Goal: Information Seeking & Learning: Learn about a topic

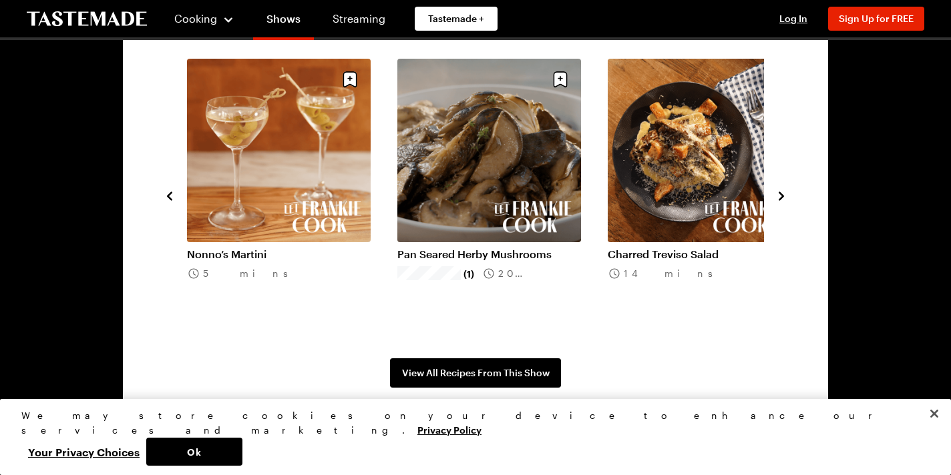
click at [508, 248] on link "Pan Seared Herby Mushrooms" at bounding box center [489, 254] width 184 height 13
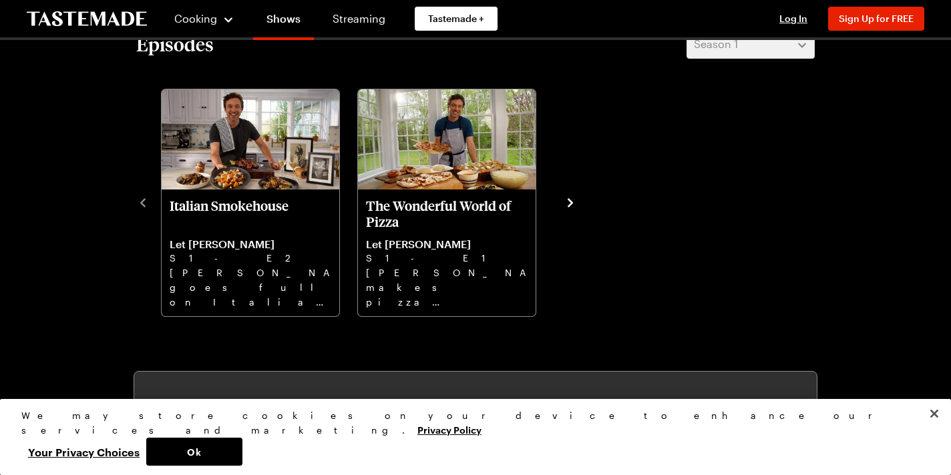
scroll to position [401, 0]
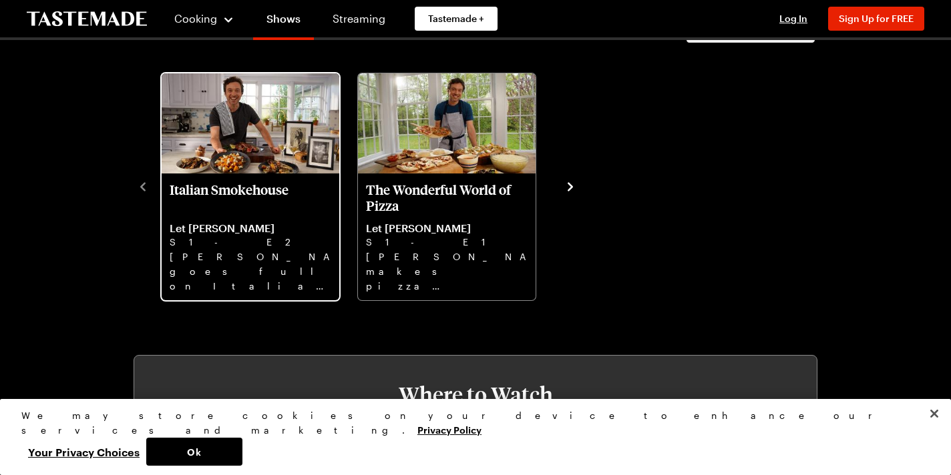
click at [254, 187] on p "Italian Smokehouse" at bounding box center [251, 198] width 162 height 32
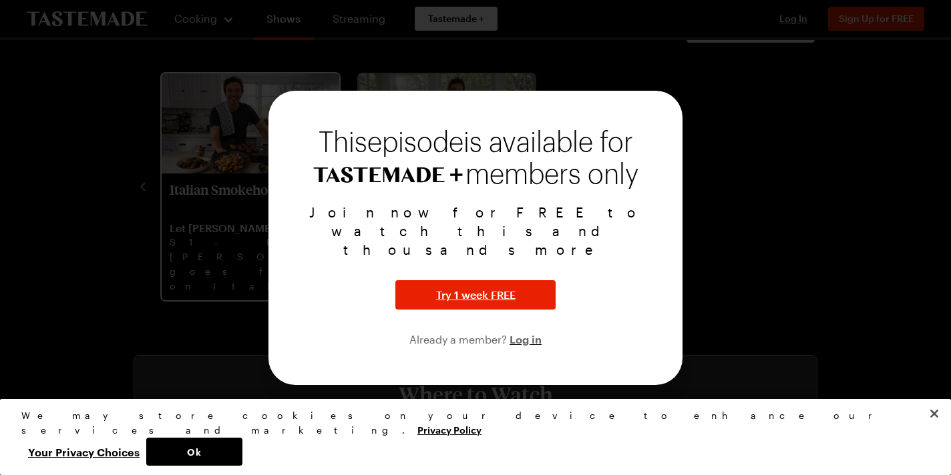
click at [254, 187] on div at bounding box center [475, 237] width 951 height 475
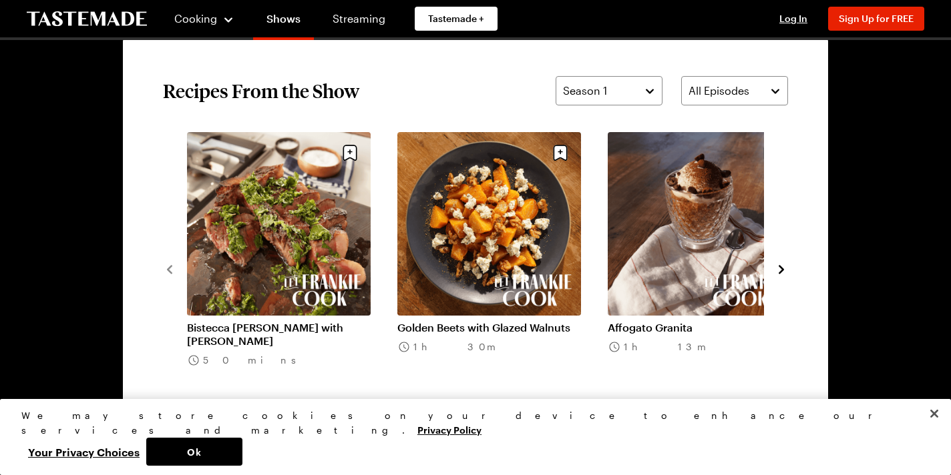
scroll to position [988, 0]
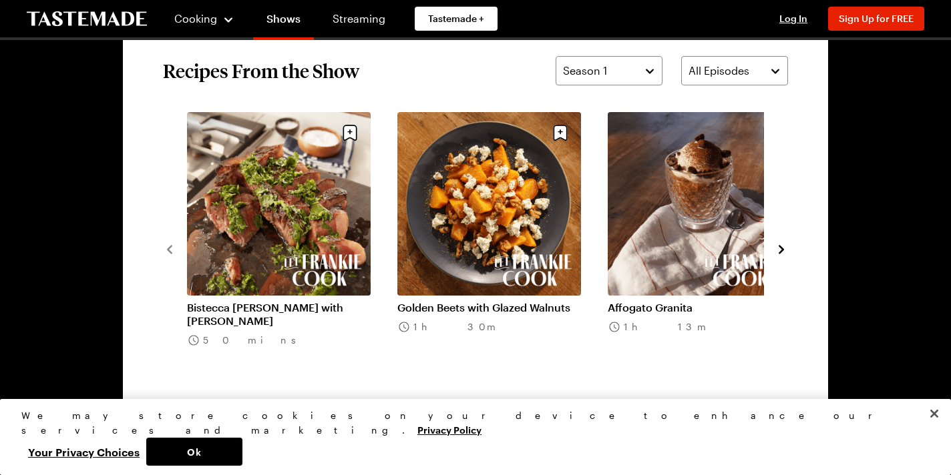
click at [504, 301] on link "Golden Beets with Glazed Walnuts" at bounding box center [489, 307] width 184 height 13
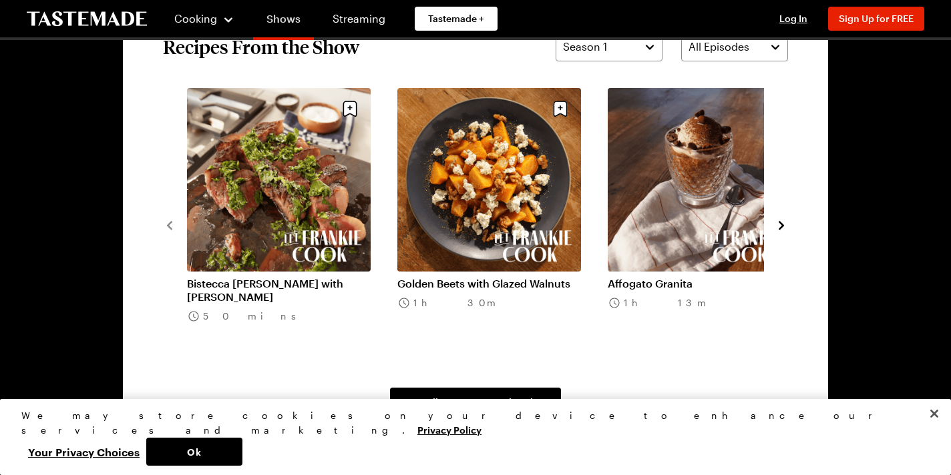
scroll to position [1015, 0]
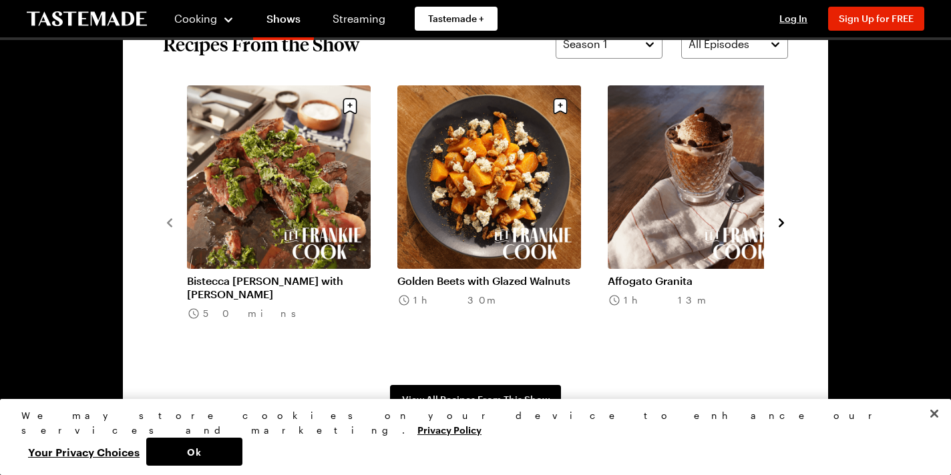
click at [715, 274] on link "Affogato Granita" at bounding box center [700, 280] width 184 height 13
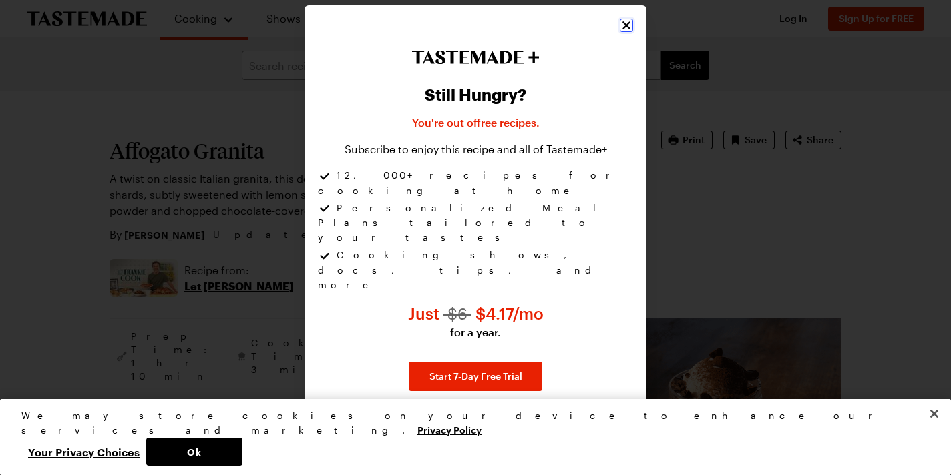
click at [620, 32] on icon "Close" at bounding box center [626, 25] width 13 height 13
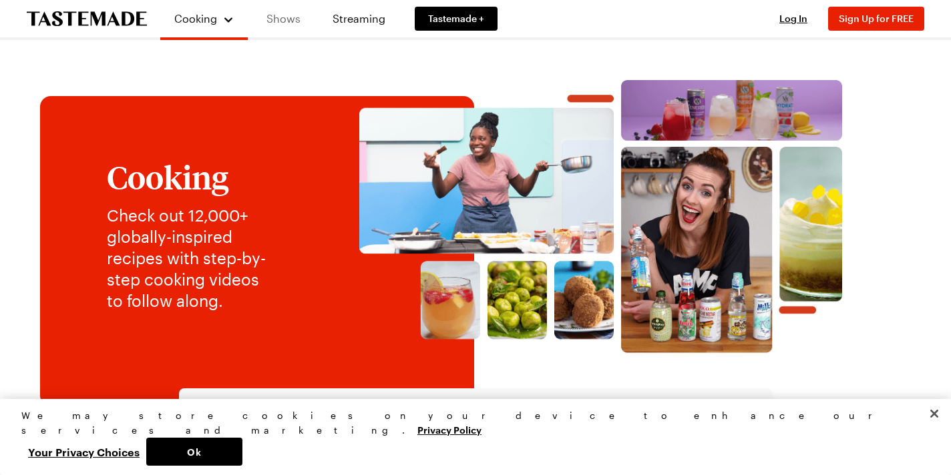
click at [289, 23] on link "Shows" at bounding box center [283, 18] width 61 height 37
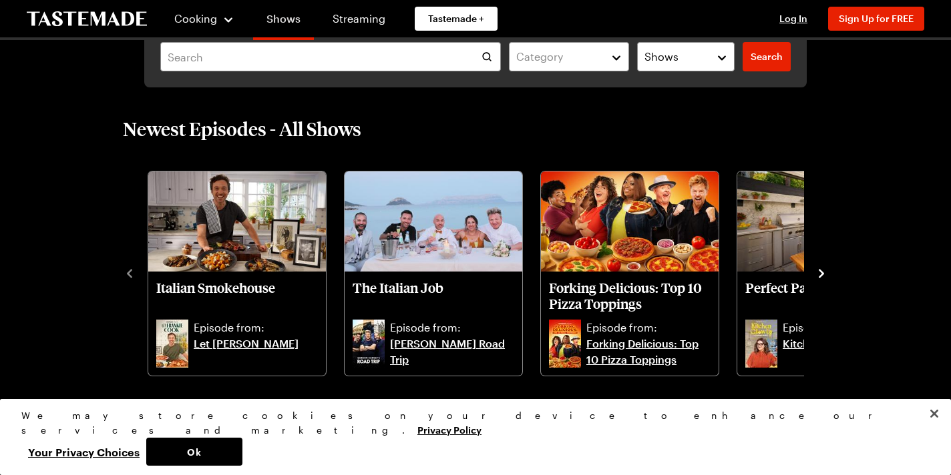
scroll to position [294, 0]
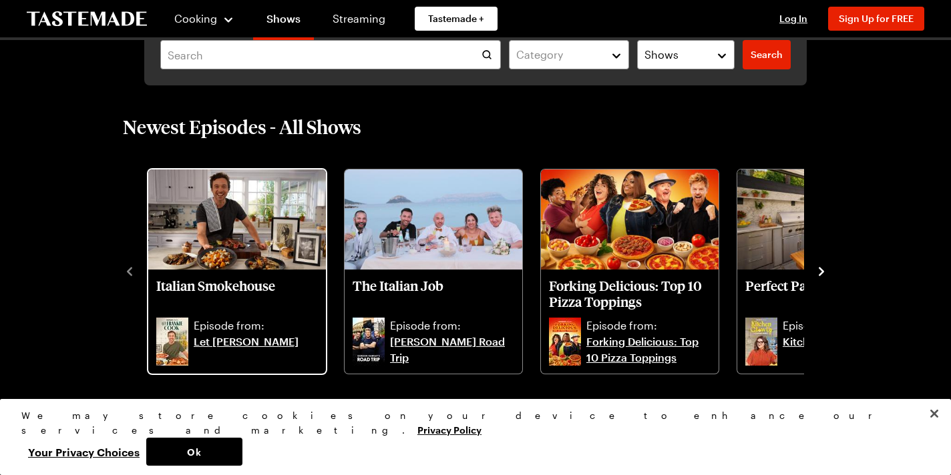
click at [238, 235] on img "Italian Smokehouse" at bounding box center [237, 220] width 178 height 100
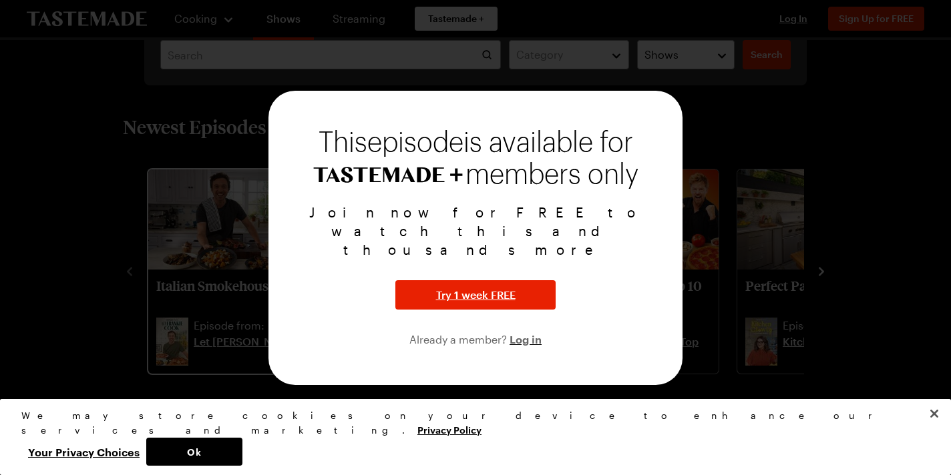
click at [238, 235] on div at bounding box center [475, 237] width 951 height 475
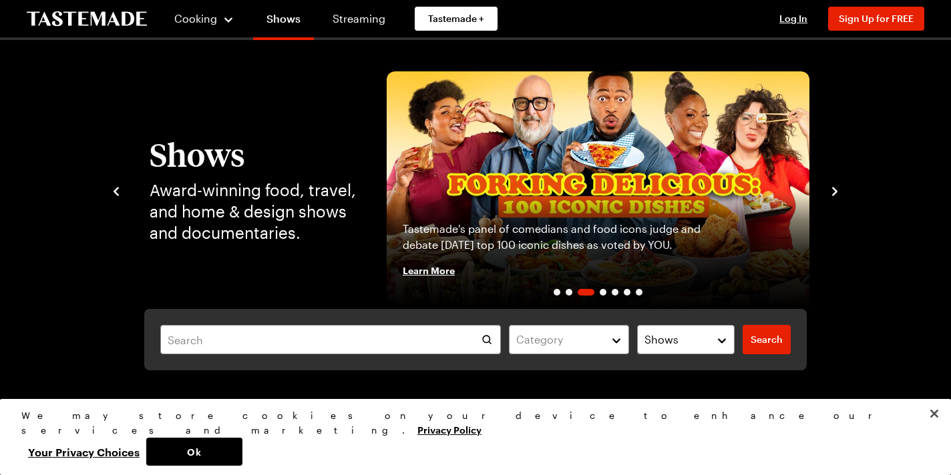
scroll to position [0, 0]
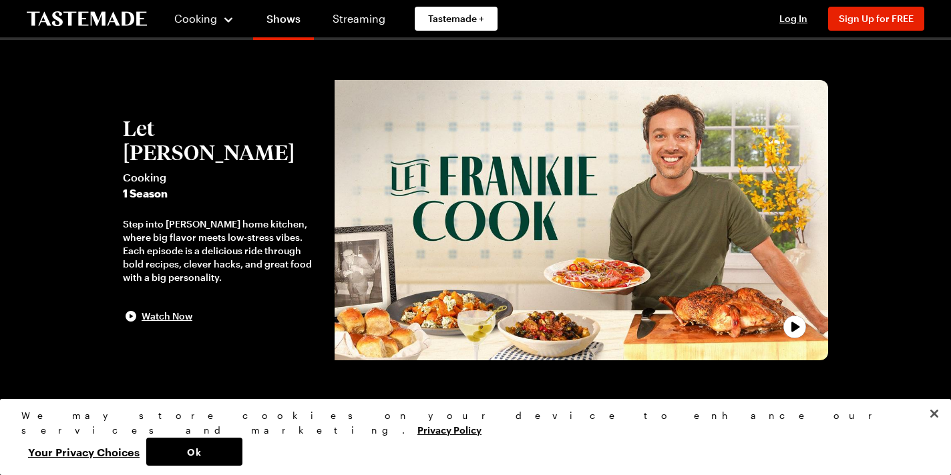
scroll to position [1015, 0]
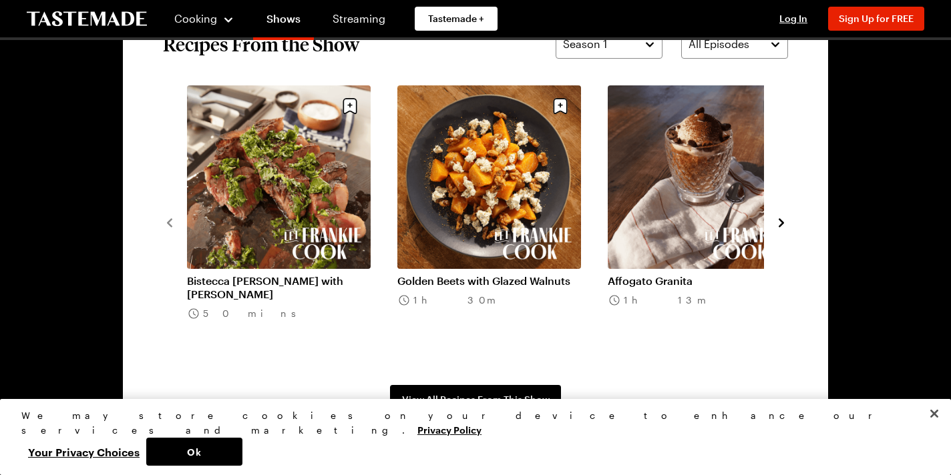
click at [781, 220] on icon "navigate to next item" at bounding box center [780, 222] width 5 height 9
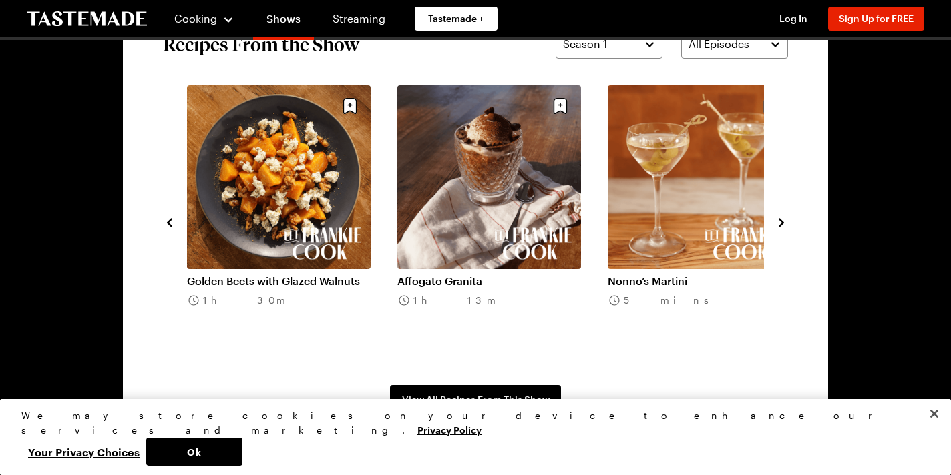
click at [781, 219] on icon "navigate to next item" at bounding box center [780, 222] width 13 height 13
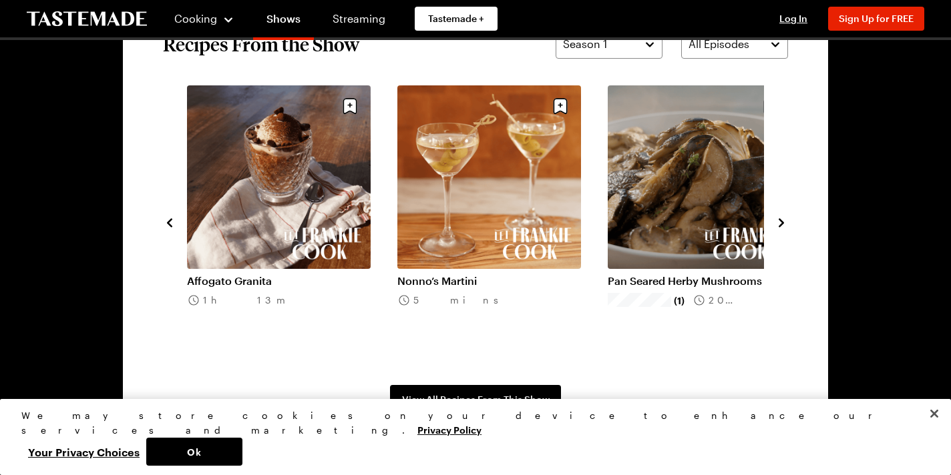
click at [781, 219] on icon "navigate to next item" at bounding box center [780, 222] width 13 height 13
